Goal: Navigation & Orientation: Find specific page/section

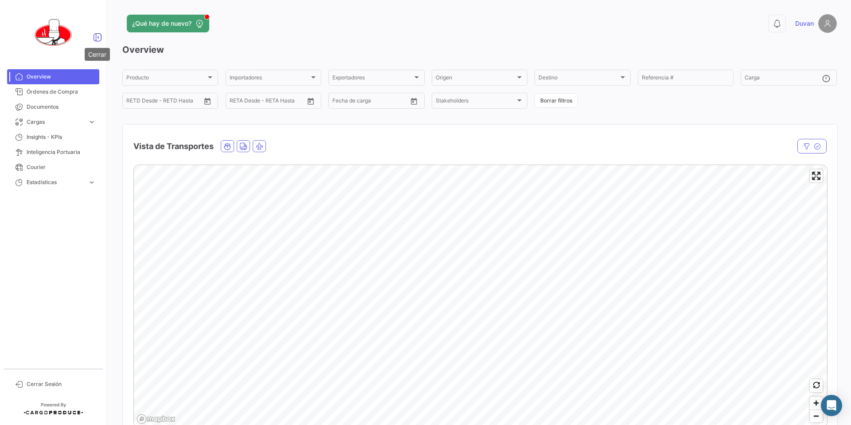
click at [94, 38] on icon at bounding box center [97, 37] width 9 height 9
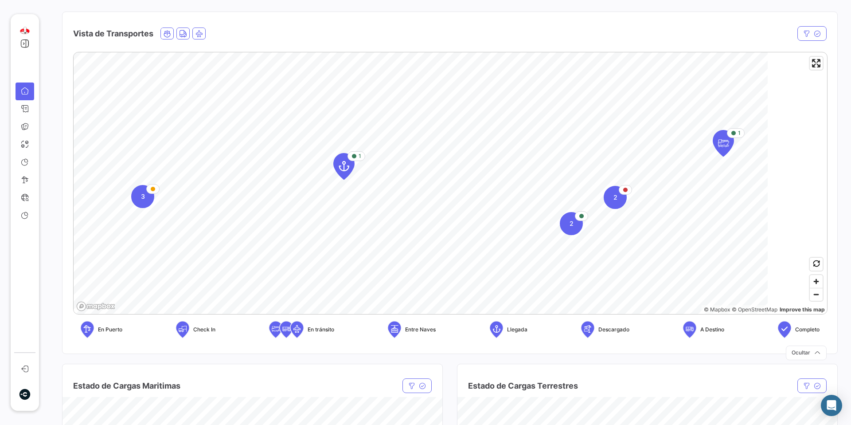
scroll to position [114, 0]
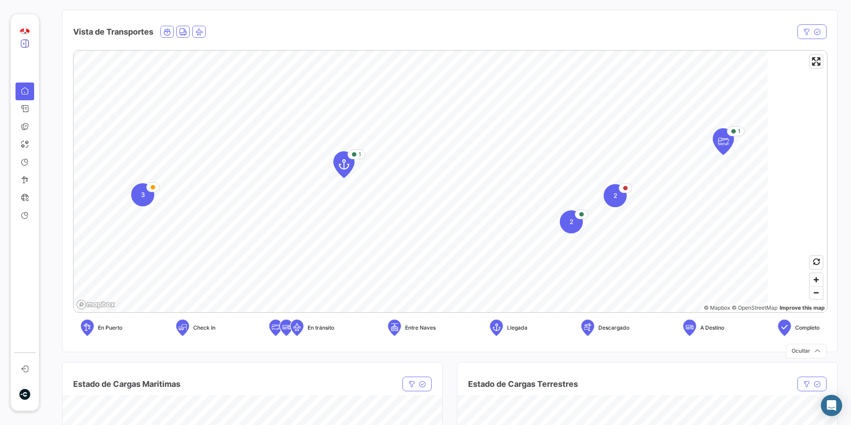
click at [23, 42] on icon at bounding box center [24, 43] width 9 height 9
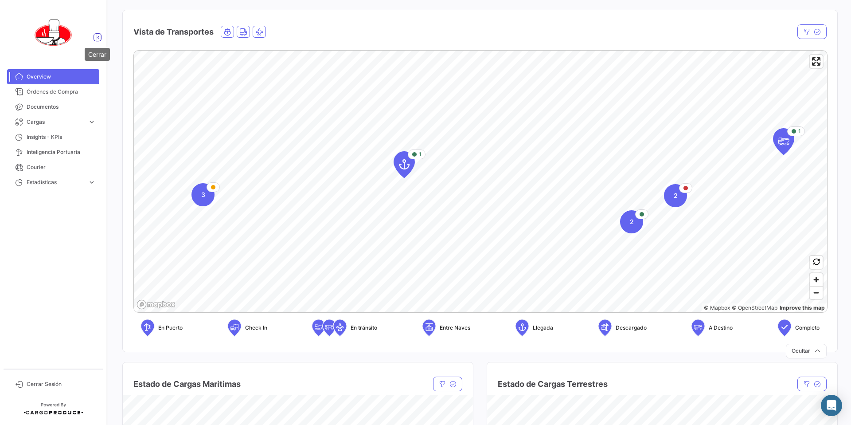
click at [94, 38] on icon at bounding box center [97, 37] width 9 height 9
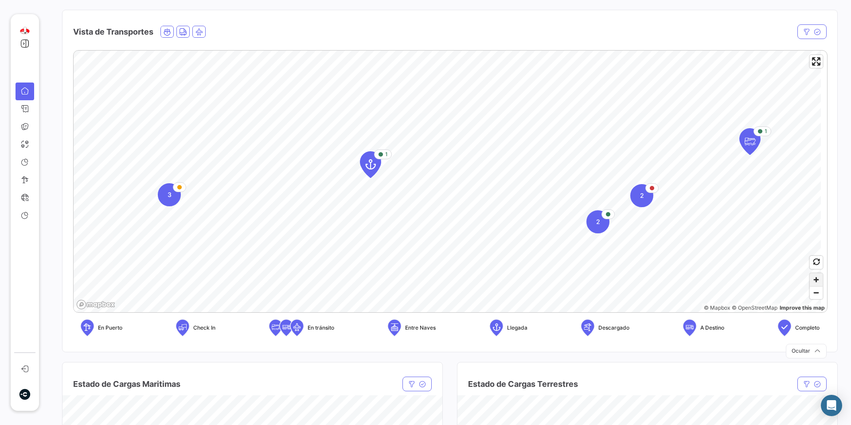
click at [816, 278] on span "Zoom in" at bounding box center [816, 279] width 13 height 13
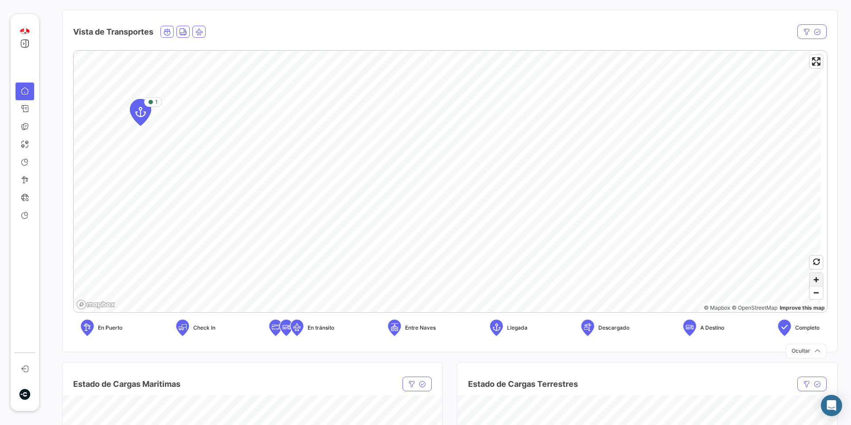
click at [816, 278] on span "Zoom in" at bounding box center [816, 279] width 13 height 13
click at [816, 291] on span "Zoom out" at bounding box center [816, 292] width 13 height 12
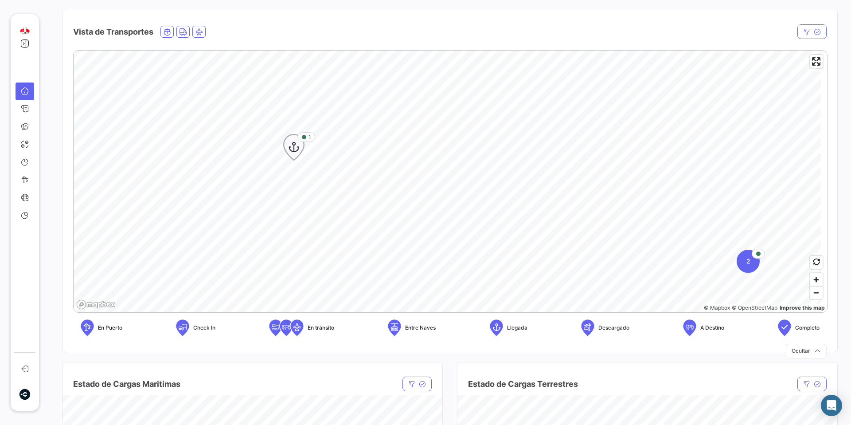
click at [294, 150] on icon "Map marker" at bounding box center [294, 147] width 12 height 19
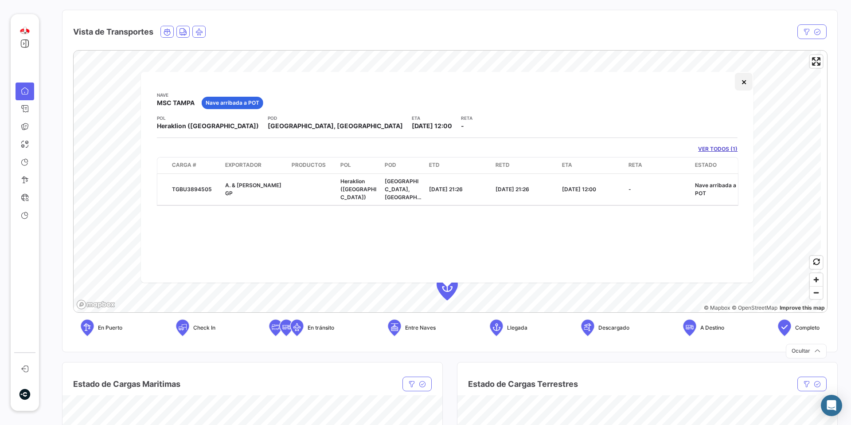
click at [743, 87] on button "×" at bounding box center [744, 82] width 18 height 18
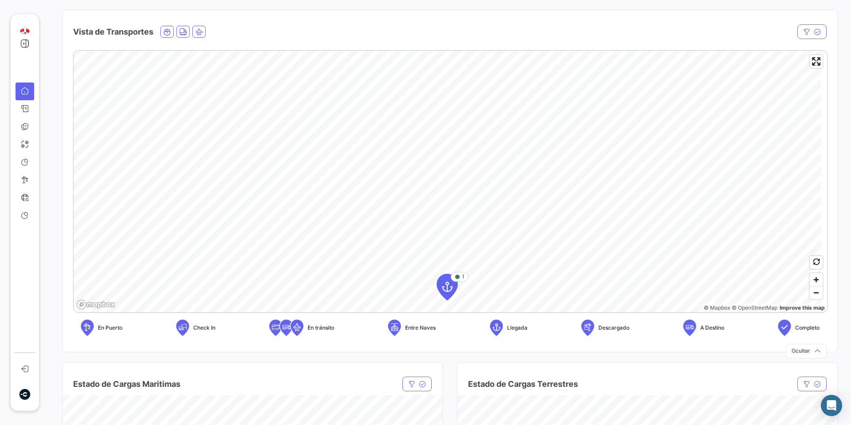
scroll to position [132, 0]
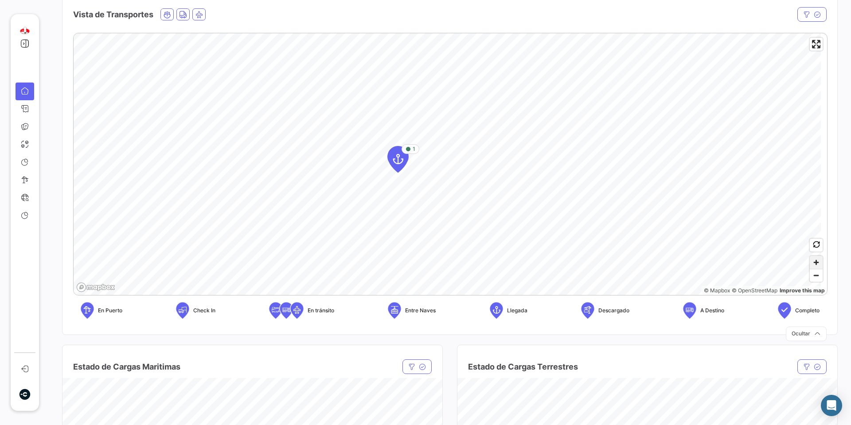
click at [814, 259] on span "Zoom in" at bounding box center [816, 262] width 13 height 13
click at [817, 262] on span "Zoom in" at bounding box center [816, 262] width 13 height 13
click at [813, 261] on span "Zoom in" at bounding box center [816, 262] width 13 height 13
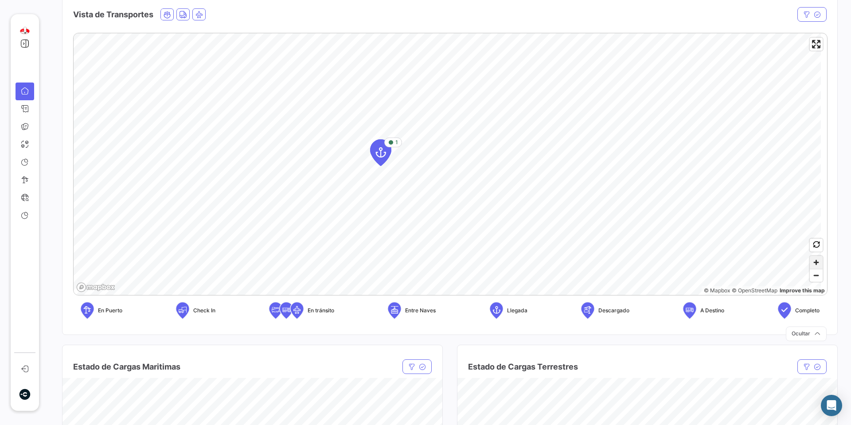
click at [813, 261] on span "Zoom in" at bounding box center [816, 262] width 13 height 13
click at [814, 275] on span "Zoom out" at bounding box center [816, 275] width 13 height 12
click at [810, 277] on span "Zoom out" at bounding box center [816, 275] width 13 height 12
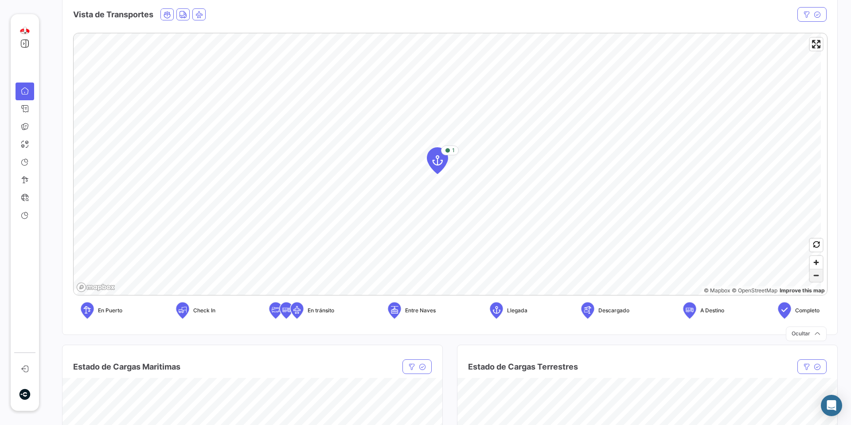
click at [810, 277] on span "Zoom out" at bounding box center [816, 275] width 13 height 12
click at [816, 276] on span "Zoom out" at bounding box center [816, 275] width 13 height 12
click at [812, 276] on span "Zoom out" at bounding box center [816, 275] width 13 height 12
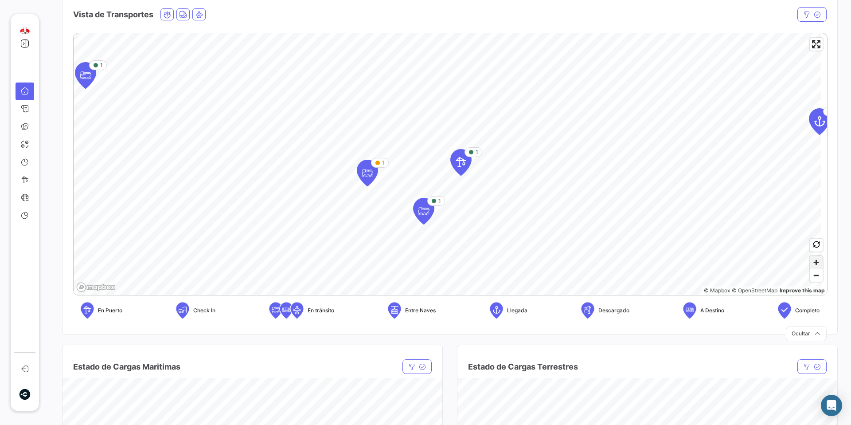
click at [815, 262] on span "Zoom in" at bounding box center [816, 262] width 13 height 13
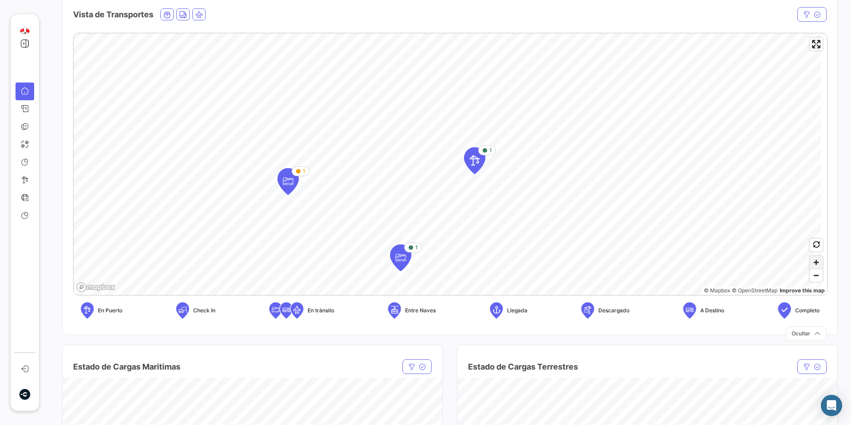
click at [815, 262] on span "Zoom in" at bounding box center [816, 262] width 13 height 13
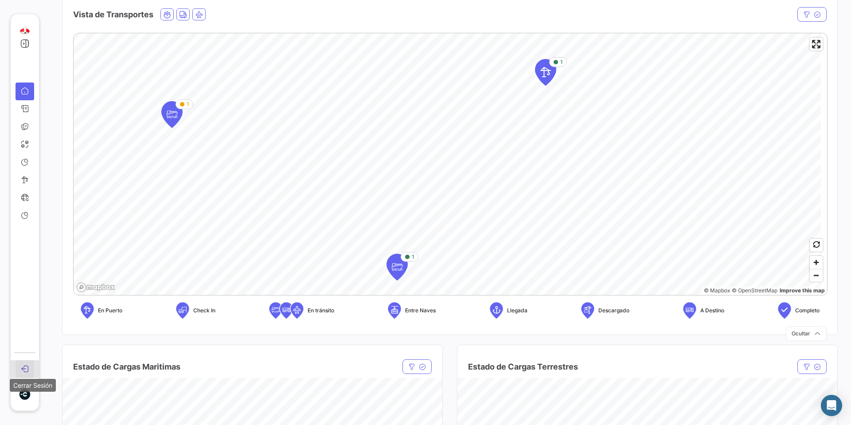
click at [27, 366] on icon at bounding box center [25, 368] width 8 height 8
